Goal: Obtain resource: Download file/media

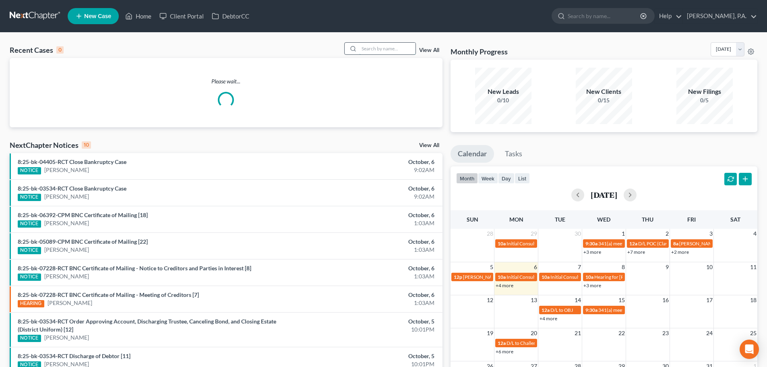
click at [394, 45] on input "search" at bounding box center [387, 49] width 56 height 12
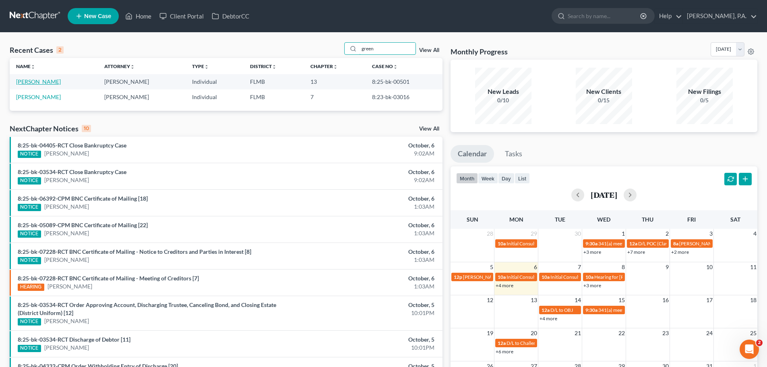
type input "green"
click at [29, 81] on link "[PERSON_NAME]" at bounding box center [38, 81] width 45 height 7
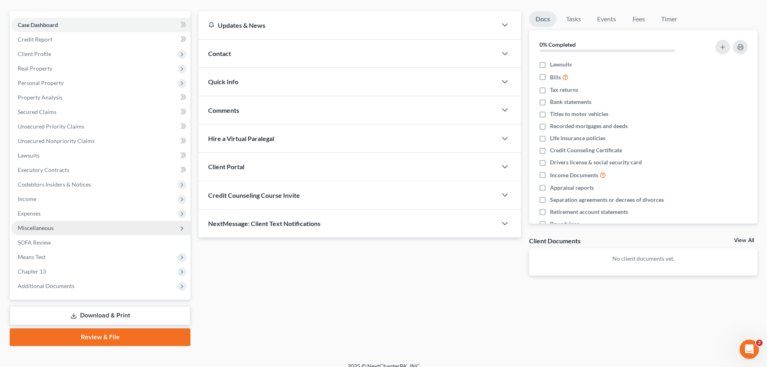
scroll to position [76, 0]
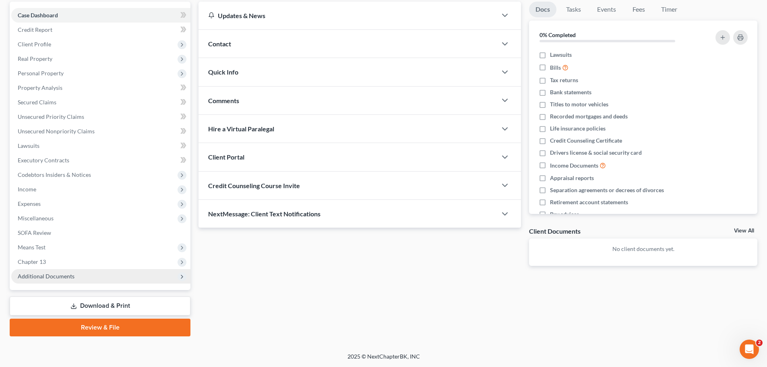
click at [61, 277] on span "Additional Documents" at bounding box center [46, 276] width 57 height 7
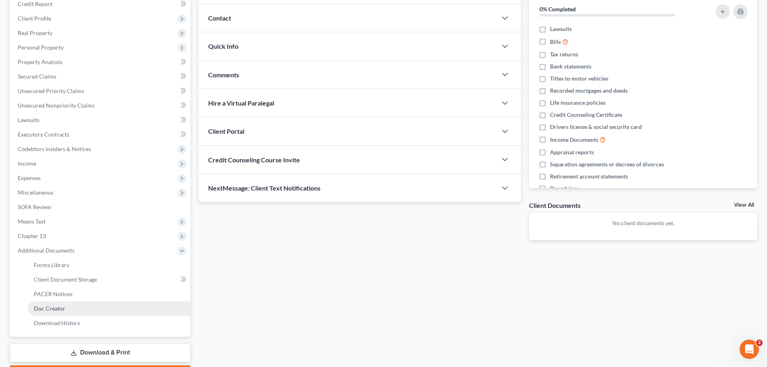
scroll to position [116, 0]
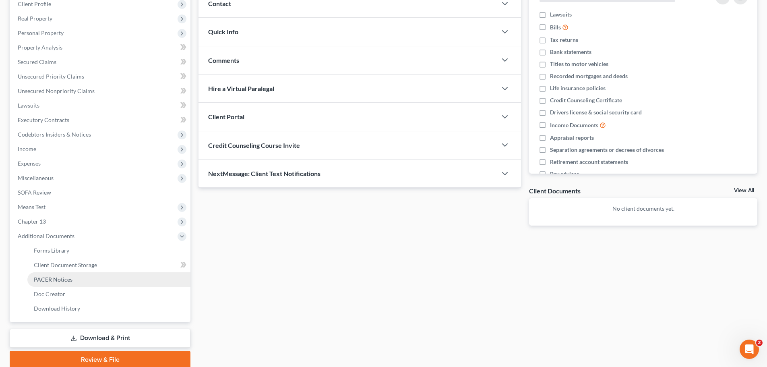
click at [62, 281] on span "PACER Notices" at bounding box center [53, 279] width 39 height 7
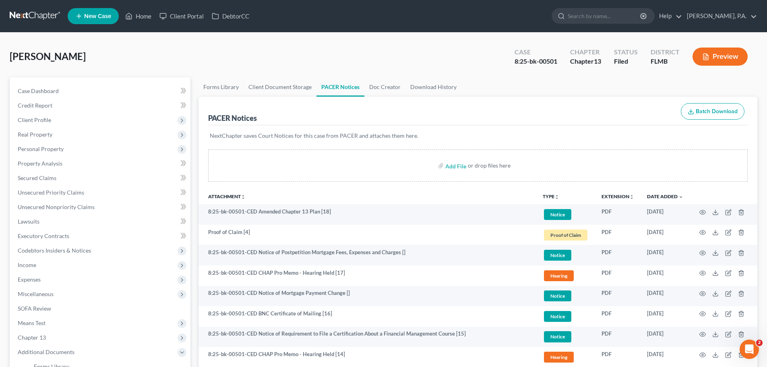
click at [128, 8] on ul "New Case Home Client Portal DebtorCC - No Result - See all results Or Press Ent…" at bounding box center [413, 16] width 690 height 21
click at [130, 17] on icon at bounding box center [128, 16] width 7 height 10
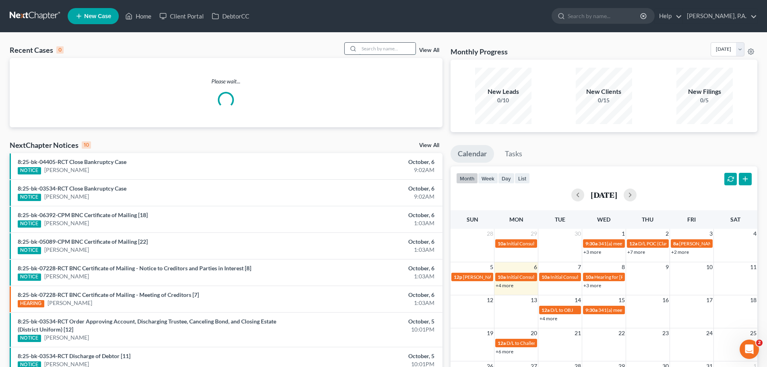
click at [399, 50] on input "search" at bounding box center [387, 49] width 56 height 12
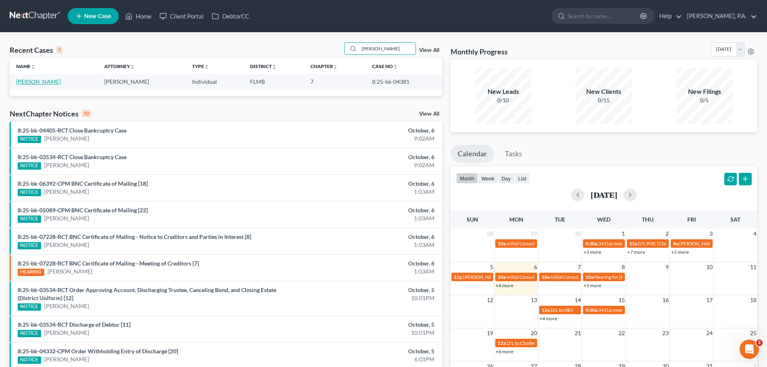
type input "[PERSON_NAME]"
click at [34, 84] on link "[PERSON_NAME]" at bounding box center [38, 81] width 45 height 7
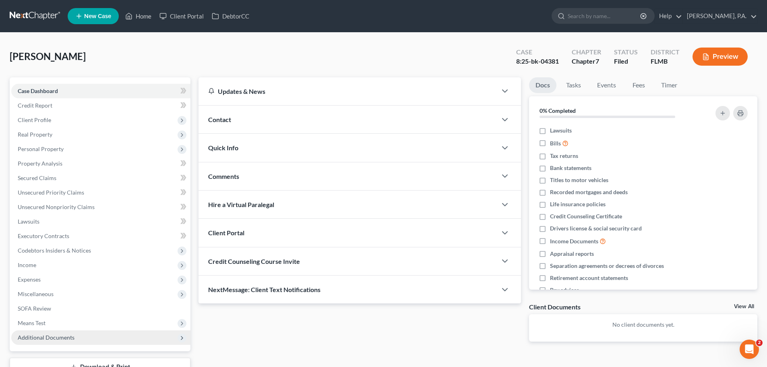
click at [54, 342] on span "Additional Documents" at bounding box center [100, 337] width 179 height 14
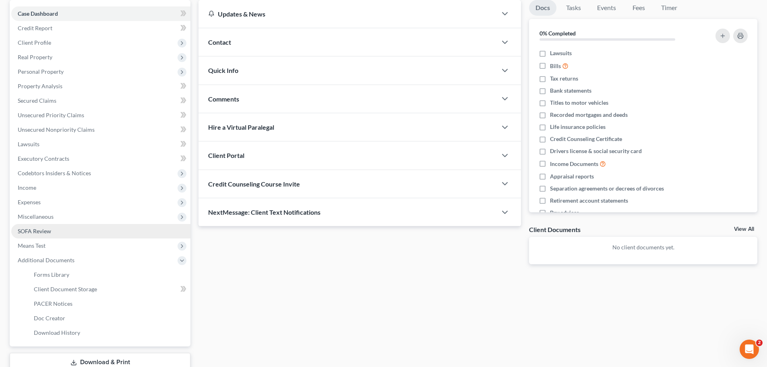
scroll to position [81, 0]
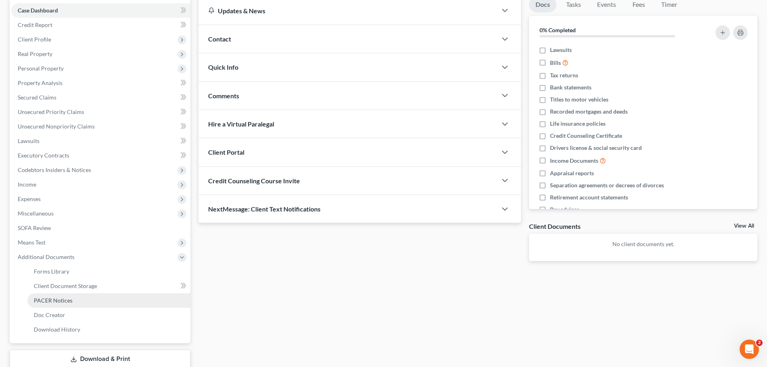
click at [63, 305] on link "PACER Notices" at bounding box center [108, 300] width 163 height 14
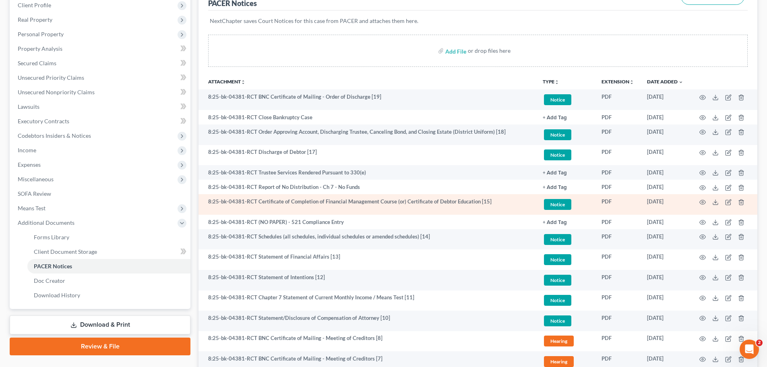
scroll to position [121, 0]
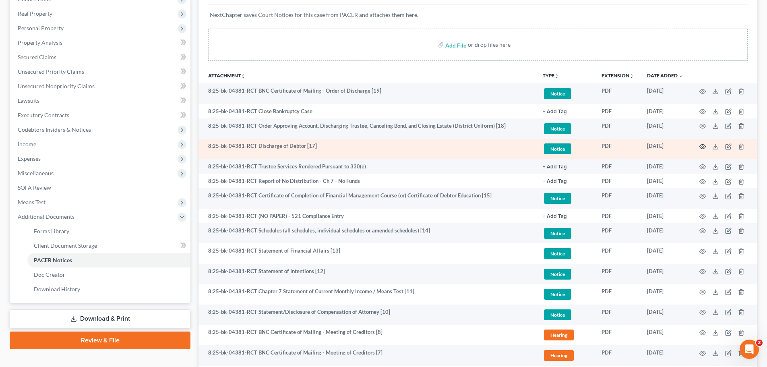
click at [703, 148] on icon "button" at bounding box center [702, 146] width 6 height 6
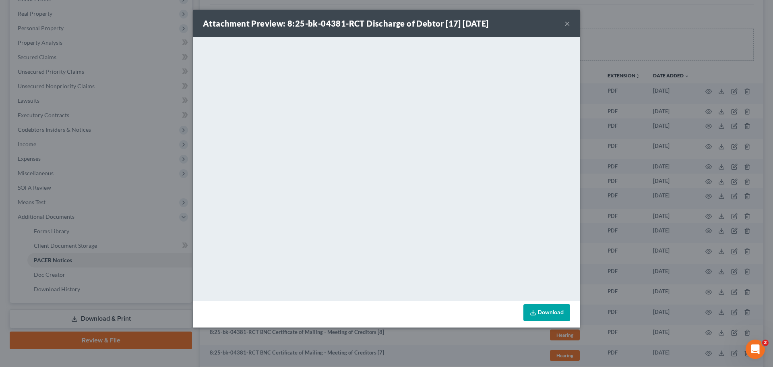
click at [556, 316] on link "Download" at bounding box center [546, 312] width 47 height 17
click at [568, 25] on button "×" at bounding box center [567, 24] width 6 height 10
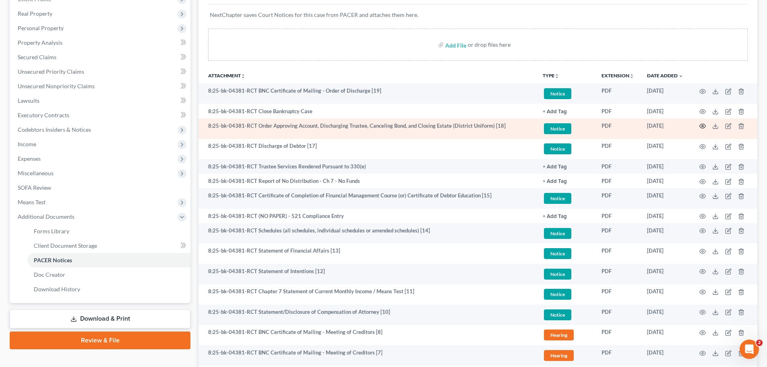
click at [701, 128] on icon "button" at bounding box center [703, 126] width 6 height 4
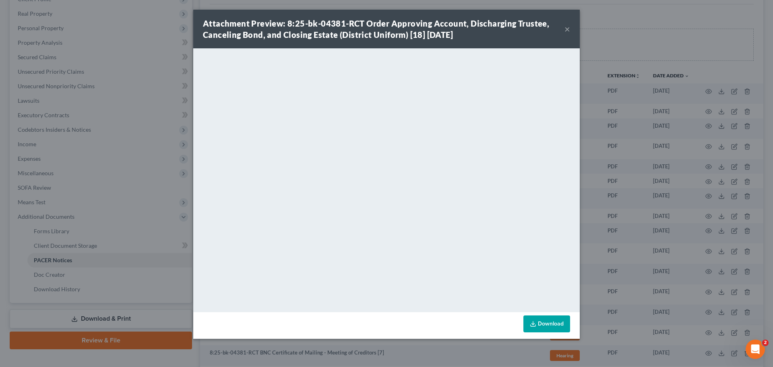
click at [560, 323] on link "Download" at bounding box center [546, 323] width 47 height 17
click at [568, 30] on button "×" at bounding box center [567, 29] width 6 height 10
